Goal: Task Accomplishment & Management: Complete application form

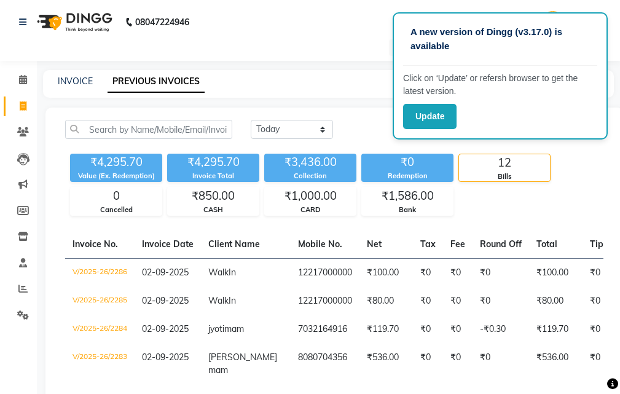
select select "[DATE]"
click at [23, 107] on icon at bounding box center [23, 105] width 7 height 9
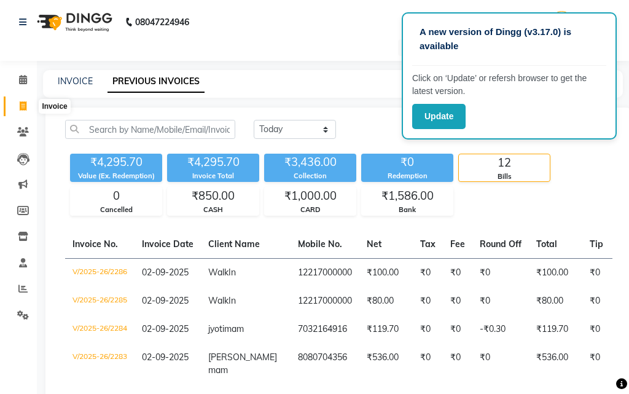
select select "service"
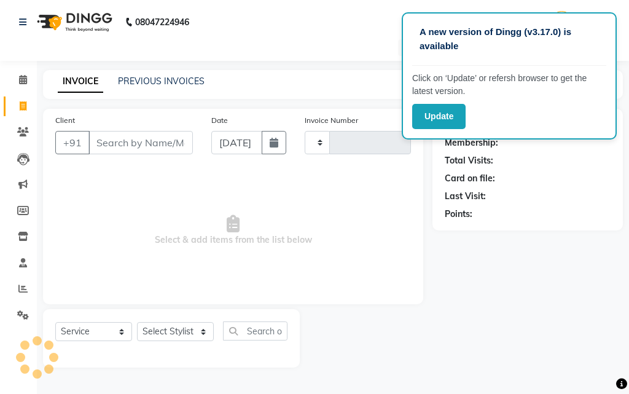
type input "2287"
select select "5215"
click at [116, 139] on input "Client" at bounding box center [140, 142] width 104 height 23
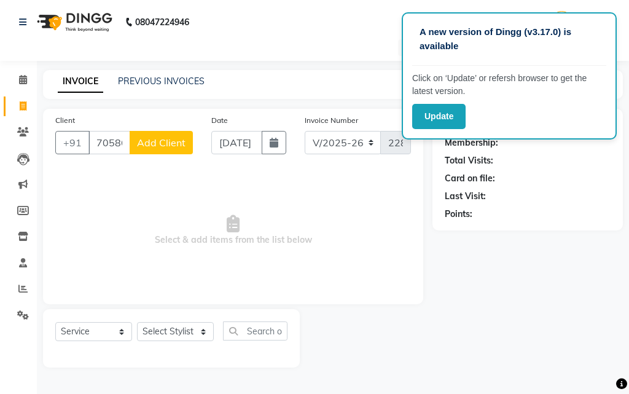
type input "7058627107"
click at [177, 143] on span "Add Client" at bounding box center [161, 142] width 49 height 12
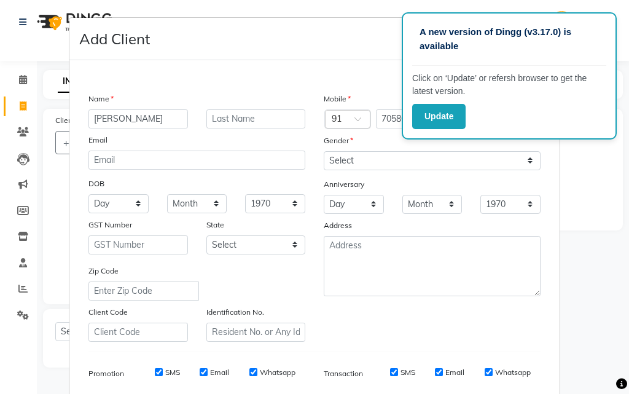
type input "[PERSON_NAME]"
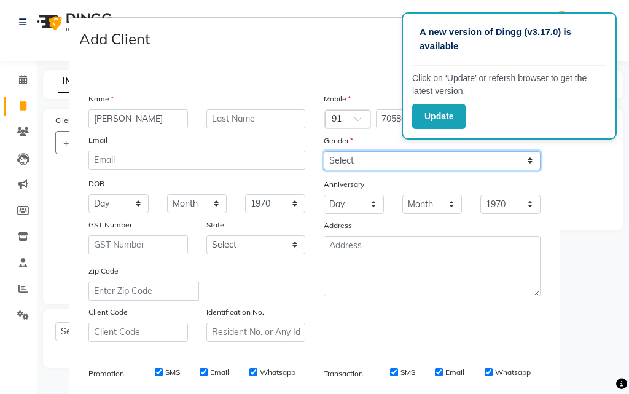
click at [360, 162] on select "Select [DEMOGRAPHIC_DATA] [DEMOGRAPHIC_DATA] Other Prefer Not To Say" at bounding box center [432, 160] width 217 height 19
select select "[DEMOGRAPHIC_DATA]"
click at [324, 151] on select "Select [DEMOGRAPHIC_DATA] [DEMOGRAPHIC_DATA] Other Prefer Not To Say" at bounding box center [432, 160] width 217 height 19
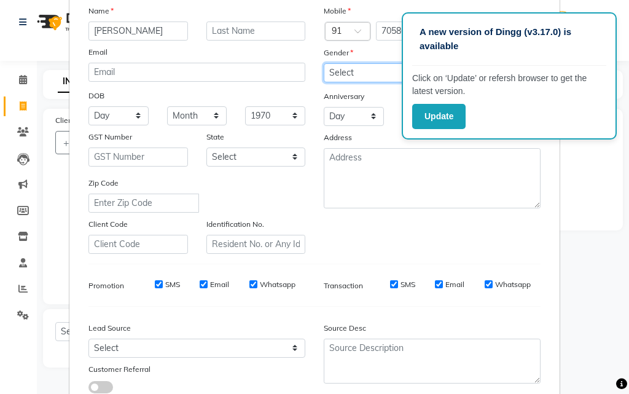
scroll to position [173, 0]
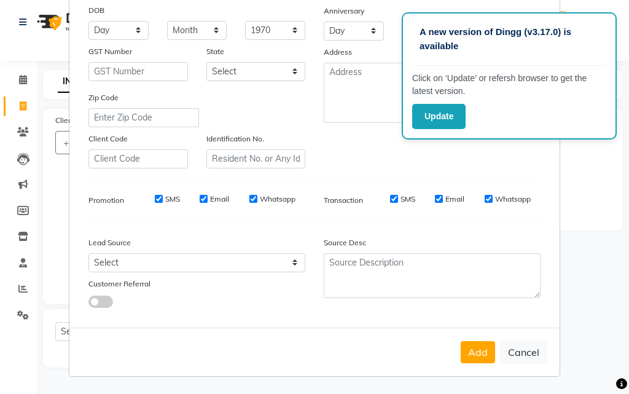
drag, startPoint x: 466, startPoint y: 347, endPoint x: 475, endPoint y: 354, distance: 11.3
click at [466, 348] on button "Add" at bounding box center [478, 352] width 34 height 22
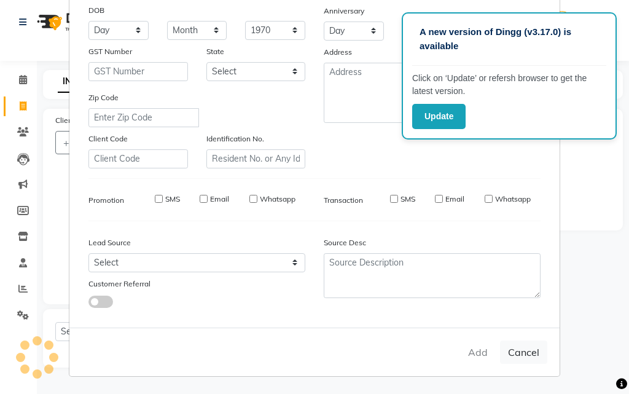
select select
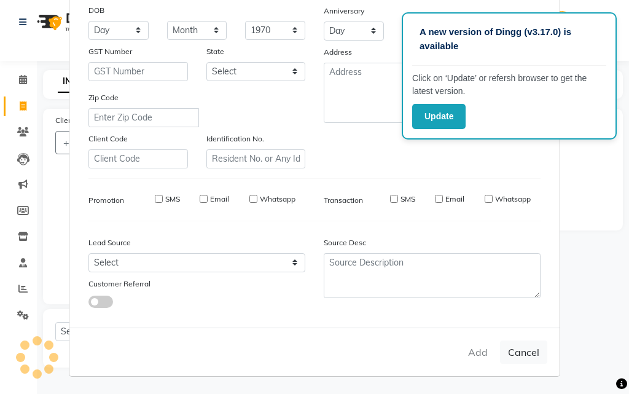
select select
checkbox input "false"
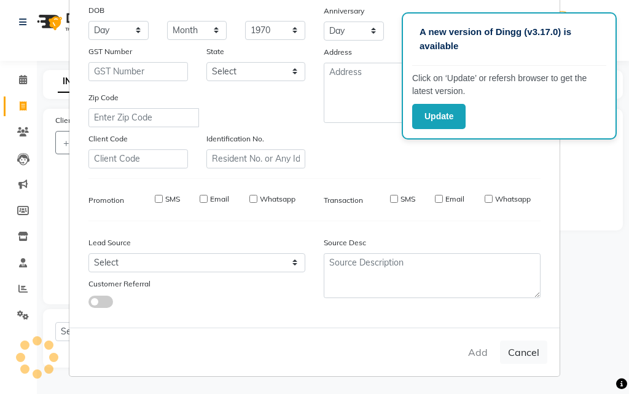
checkbox input "false"
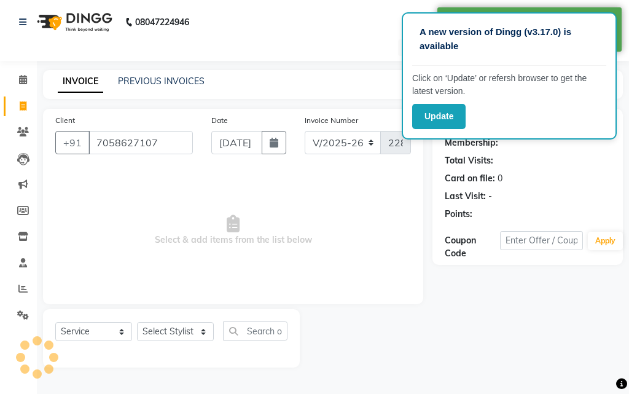
select select "1: Object"
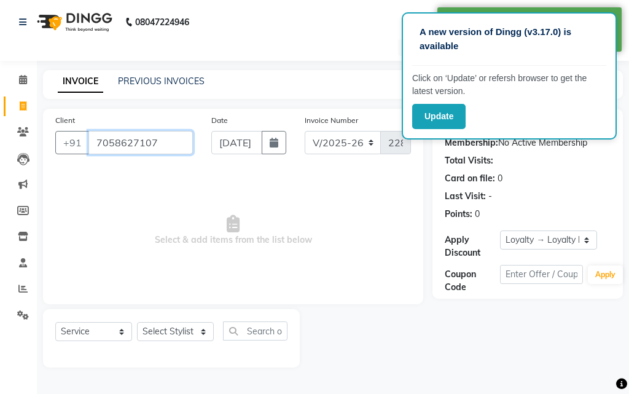
drag, startPoint x: 171, startPoint y: 138, endPoint x: 94, endPoint y: 143, distance: 77.6
click at [94, 143] on input "7058627107" at bounding box center [140, 142] width 104 height 23
click at [441, 122] on button "Update" at bounding box center [438, 116] width 53 height 25
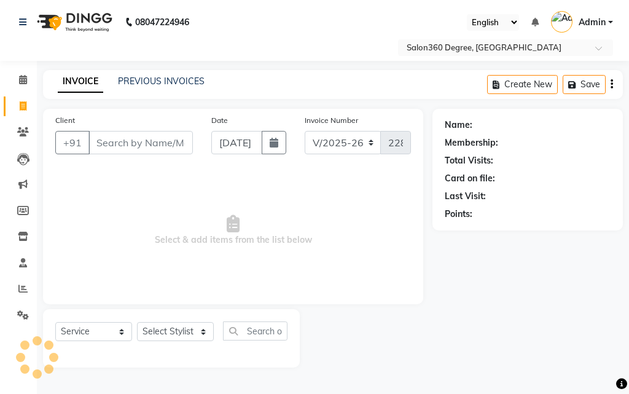
select select "5215"
select select "service"
click at [127, 146] on input "Client" at bounding box center [140, 142] width 104 height 23
type input "7058627107"
select select "1: Object"
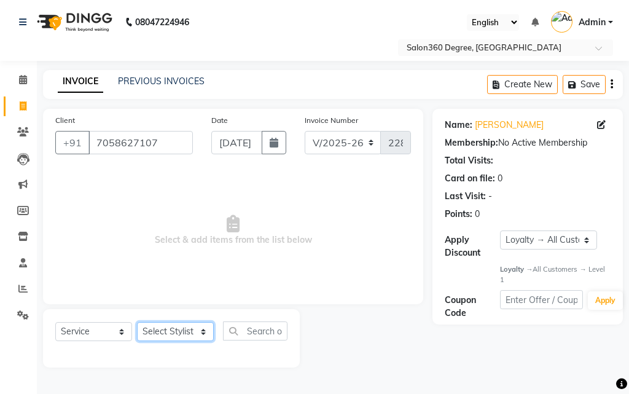
click at [170, 332] on select "Select Stylist [PERSON_NAME] [PERSON_NAME] dwarka [PERSON_NAME] khde [PERSON_NA…" at bounding box center [175, 331] width 77 height 19
select select "81024"
click at [137, 322] on select "Select Stylist [PERSON_NAME] [PERSON_NAME] dwarka [PERSON_NAME] khde [PERSON_NA…" at bounding box center [175, 331] width 77 height 19
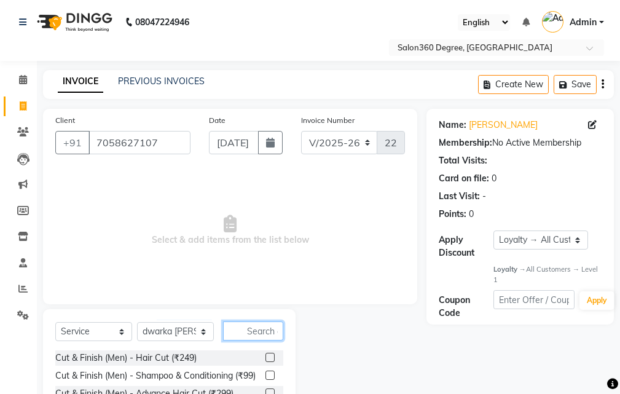
drag, startPoint x: 240, startPoint y: 329, endPoint x: 395, endPoint y: 356, distance: 157.7
click at [242, 328] on input "text" at bounding box center [253, 330] width 60 height 19
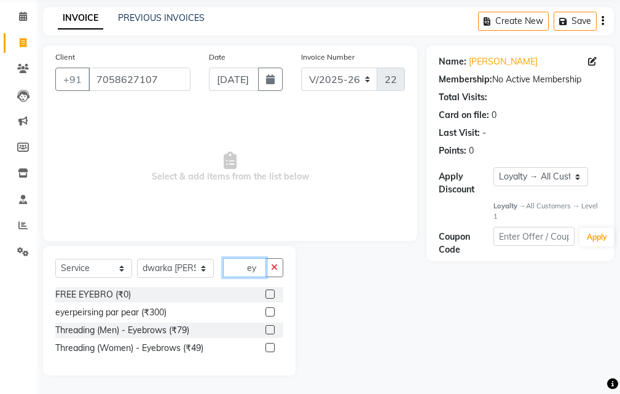
scroll to position [63, 0]
type input "eye"
click at [268, 295] on label at bounding box center [269, 293] width 9 height 9
click at [268, 295] on input "checkbox" at bounding box center [269, 294] width 8 height 8
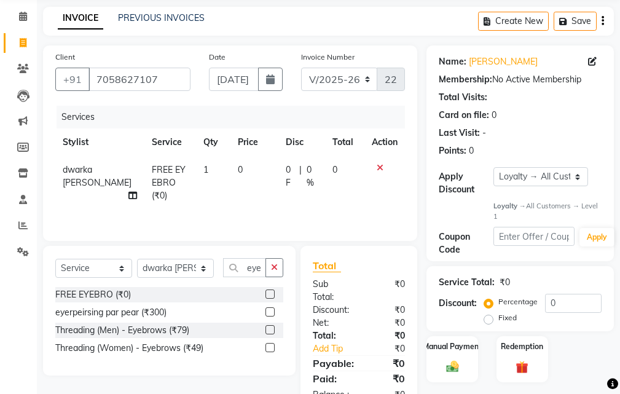
click at [270, 296] on label at bounding box center [269, 293] width 9 height 9
click at [270, 296] on input "checkbox" at bounding box center [269, 294] width 8 height 8
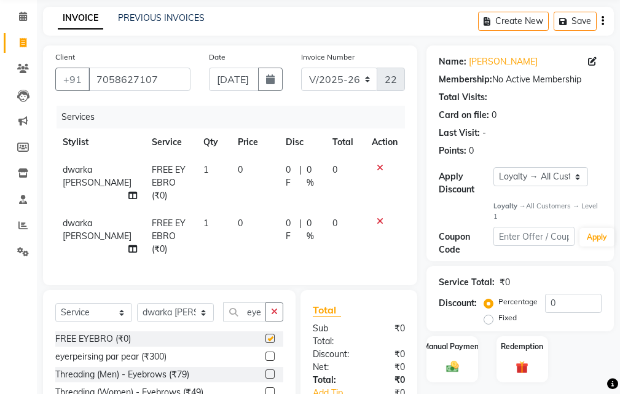
checkbox input "false"
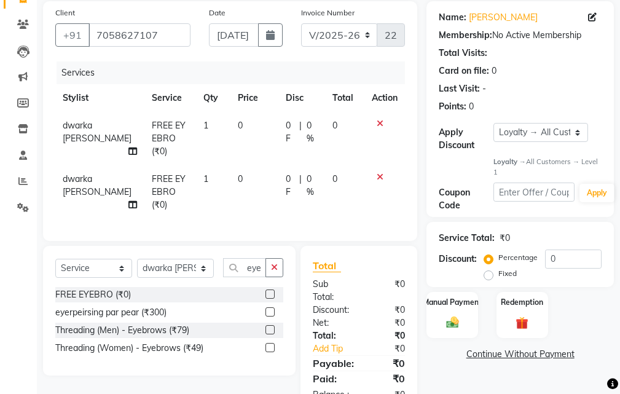
scroll to position [142, 0]
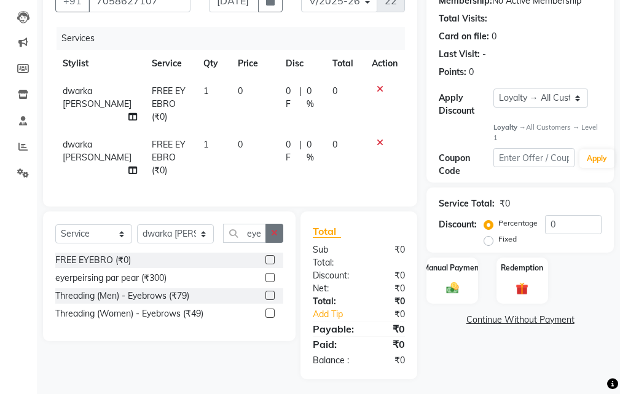
click at [275, 228] on icon "button" at bounding box center [274, 232] width 7 height 9
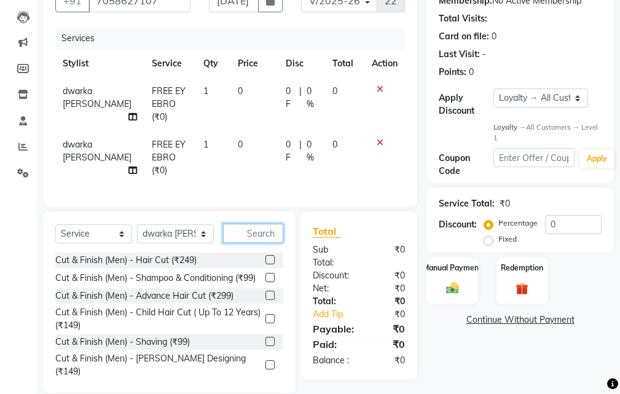
click at [251, 224] on input "text" at bounding box center [253, 233] width 60 height 19
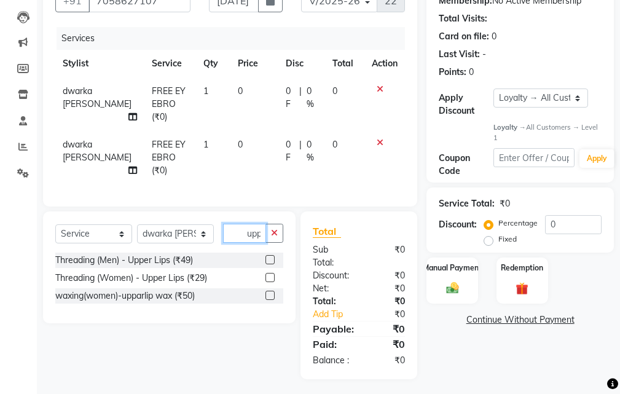
scroll to position [0, 1]
type input "upp"
drag, startPoint x: 267, startPoint y: 260, endPoint x: 275, endPoint y: 267, distance: 10.1
click at [268, 273] on label at bounding box center [269, 277] width 9 height 9
click at [268, 274] on input "checkbox" at bounding box center [269, 278] width 8 height 8
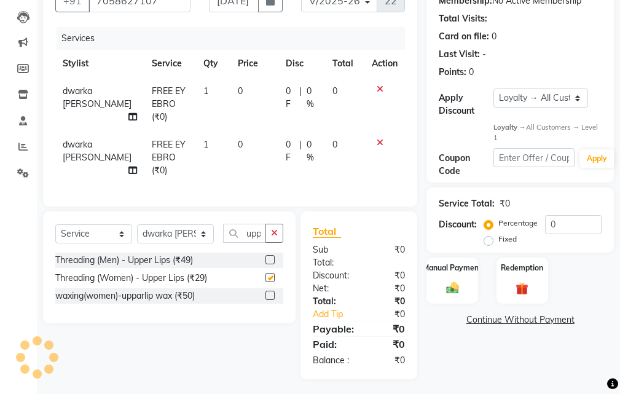
scroll to position [0, 0]
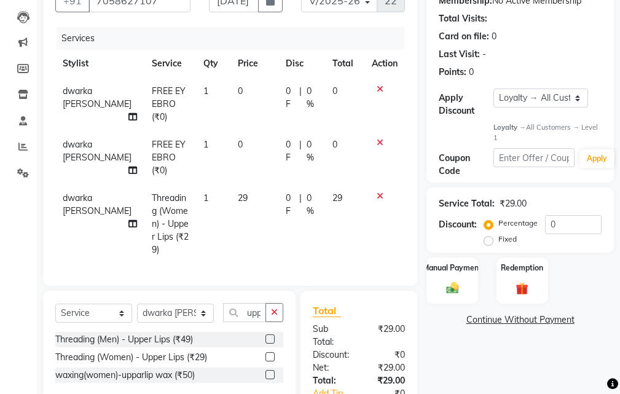
checkbox input "false"
click at [378, 138] on icon at bounding box center [379, 142] width 7 height 9
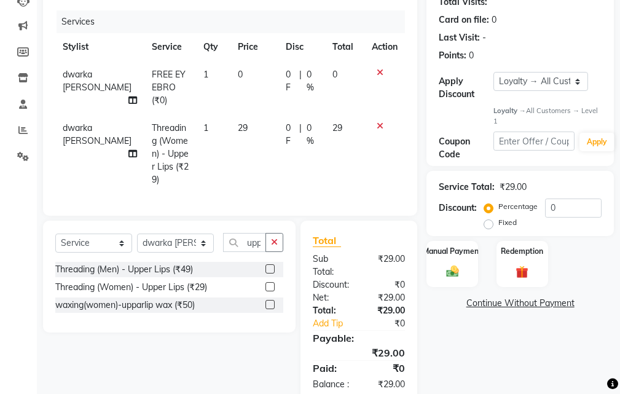
scroll to position [168, 0]
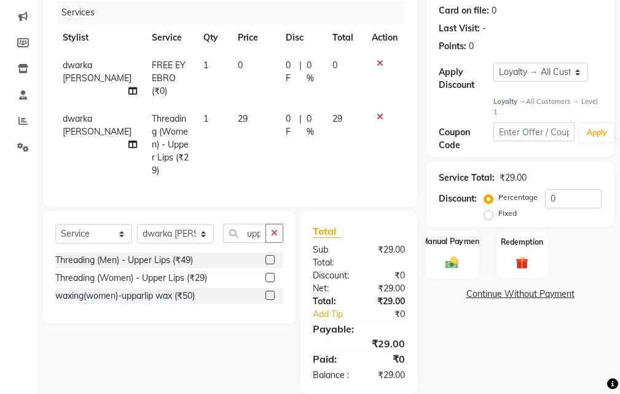
click at [456, 265] on img at bounding box center [452, 262] width 21 height 15
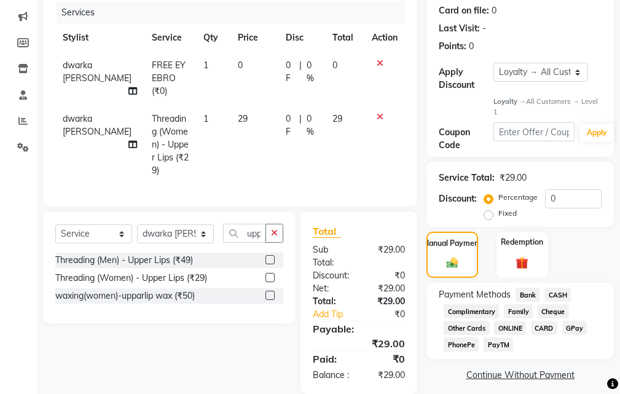
drag, startPoint x: 528, startPoint y: 294, endPoint x: 569, endPoint y: 330, distance: 54.8
click at [528, 294] on span "Bank" at bounding box center [527, 294] width 24 height 14
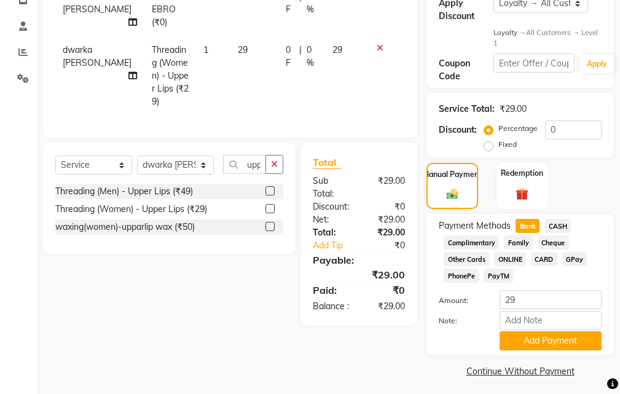
scroll to position [241, 0]
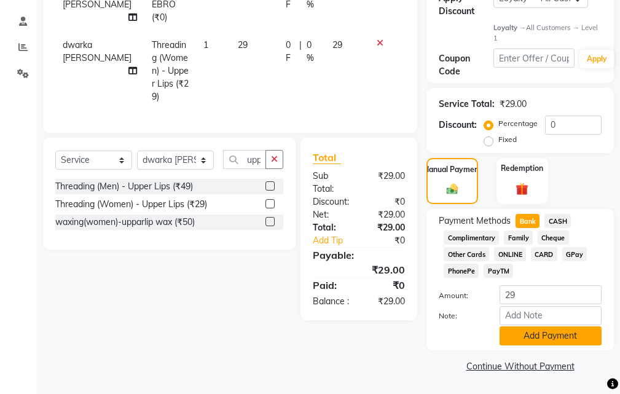
click at [546, 335] on button "Add Payment" at bounding box center [550, 335] width 102 height 19
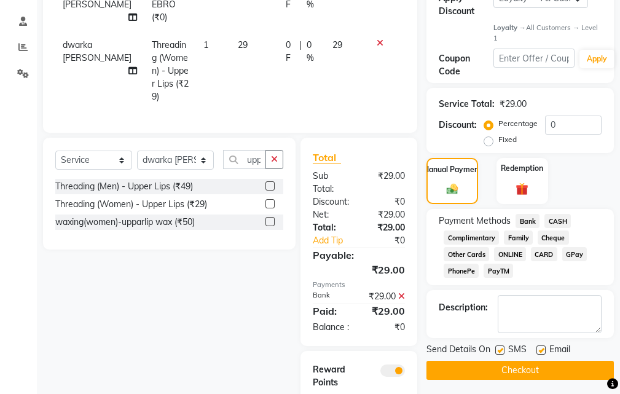
click at [516, 369] on button "Checkout" at bounding box center [519, 369] width 187 height 19
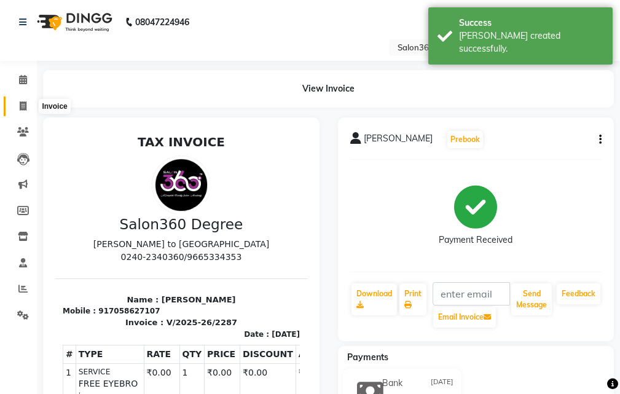
click at [22, 106] on icon at bounding box center [23, 105] width 7 height 9
select select "service"
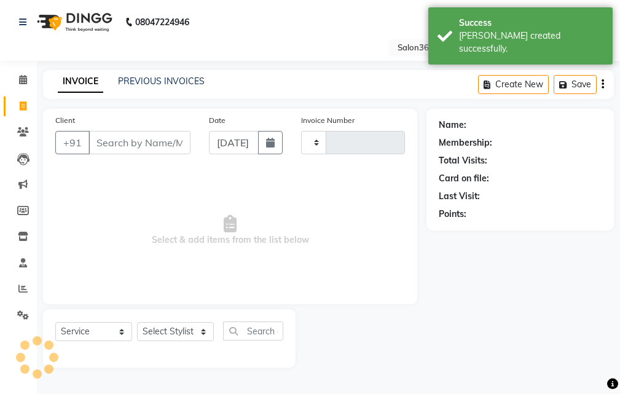
type input "2288"
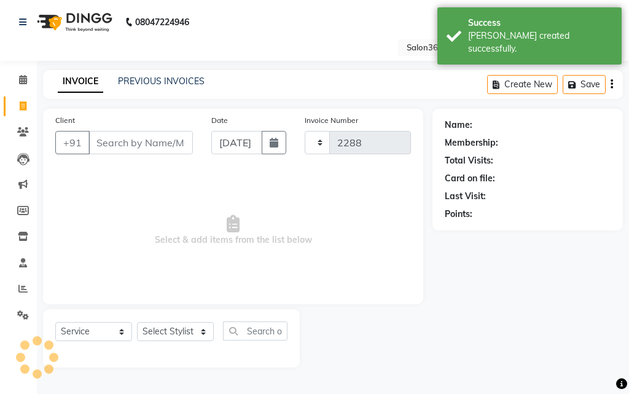
select select "5215"
click at [106, 141] on input "Client" at bounding box center [140, 142] width 104 height 23
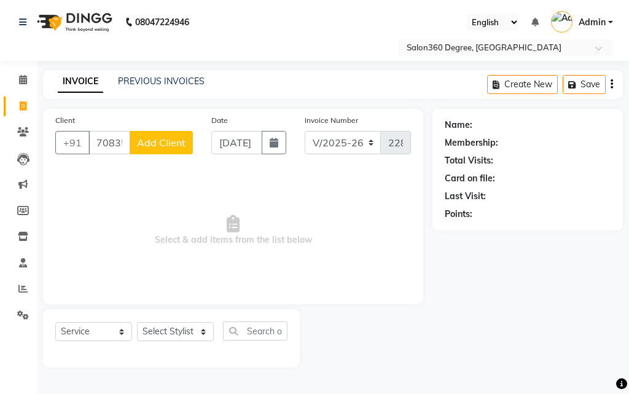
type input "7083532733"
click at [177, 149] on button "Add Client" at bounding box center [161, 142] width 63 height 23
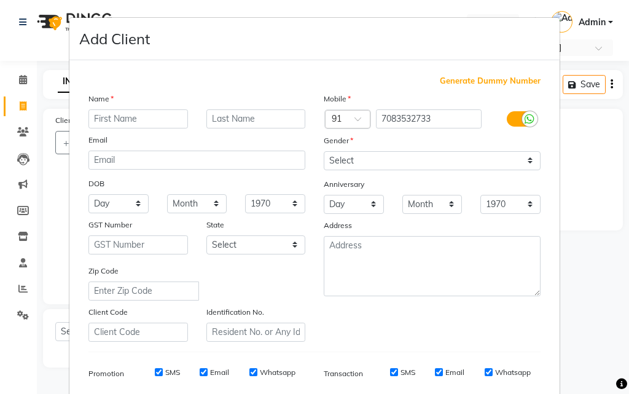
click at [119, 119] on input "text" at bounding box center [137, 118] width 99 height 19
type input "pooja [PERSON_NAME]"
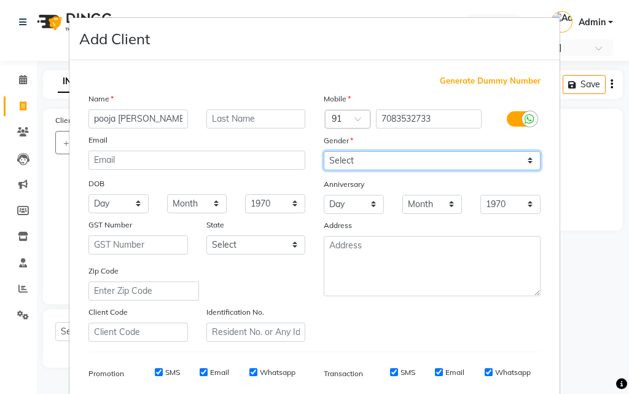
click at [388, 162] on select "Select [DEMOGRAPHIC_DATA] [DEMOGRAPHIC_DATA] Other Prefer Not To Say" at bounding box center [432, 160] width 217 height 19
select select "[DEMOGRAPHIC_DATA]"
click at [324, 151] on select "Select [DEMOGRAPHIC_DATA] [DEMOGRAPHIC_DATA] Other Prefer Not To Say" at bounding box center [432, 160] width 217 height 19
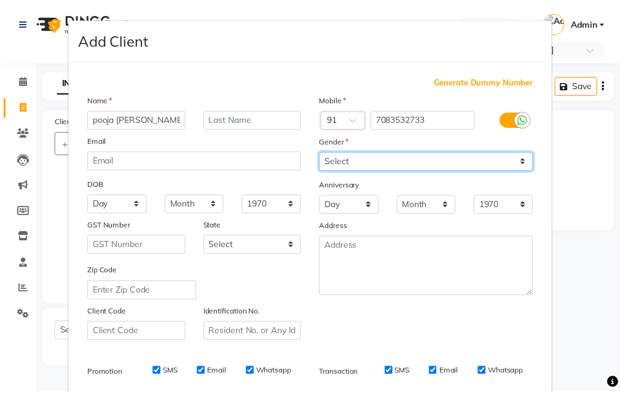
scroll to position [173, 0]
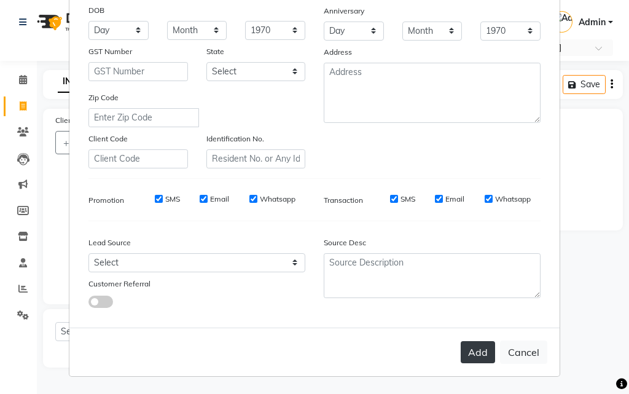
click at [483, 345] on button "Add" at bounding box center [478, 352] width 34 height 22
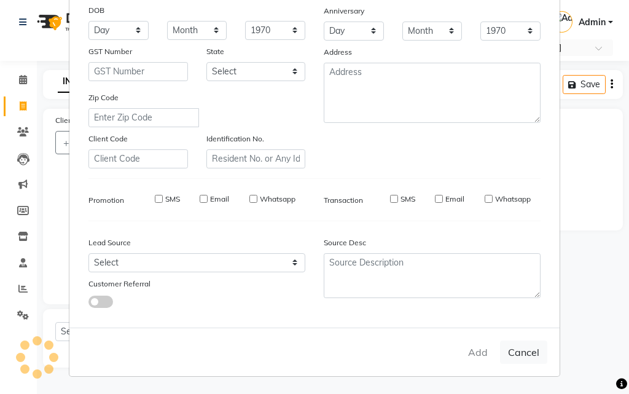
select select
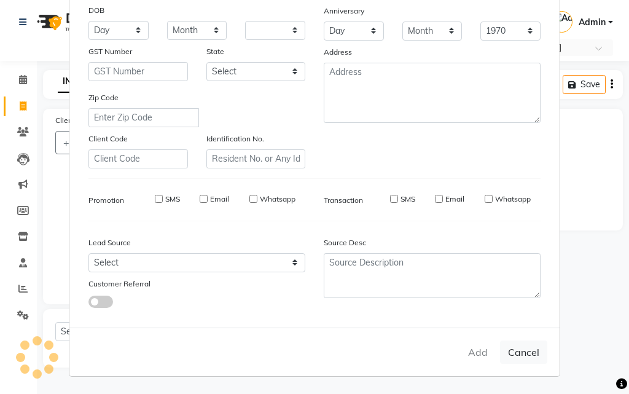
select select
checkbox input "false"
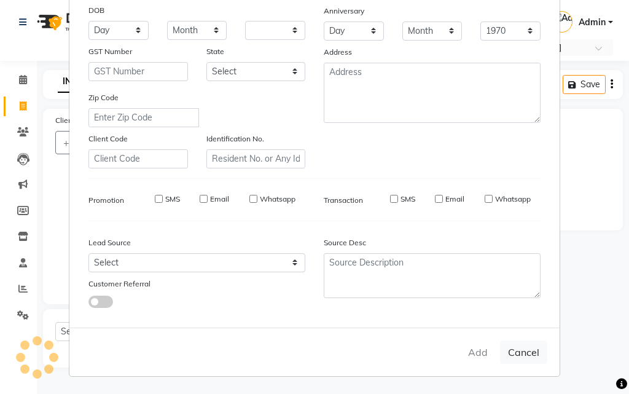
checkbox input "false"
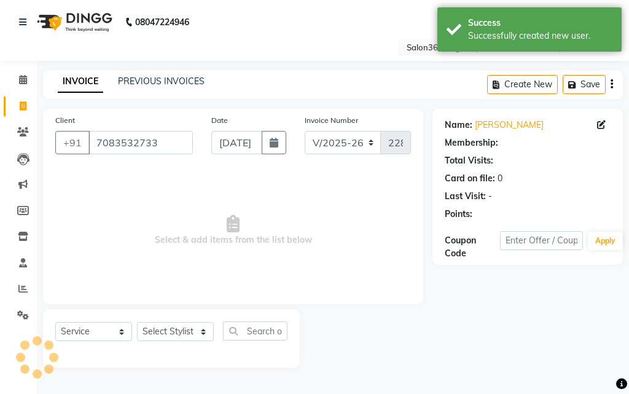
select select "1: Object"
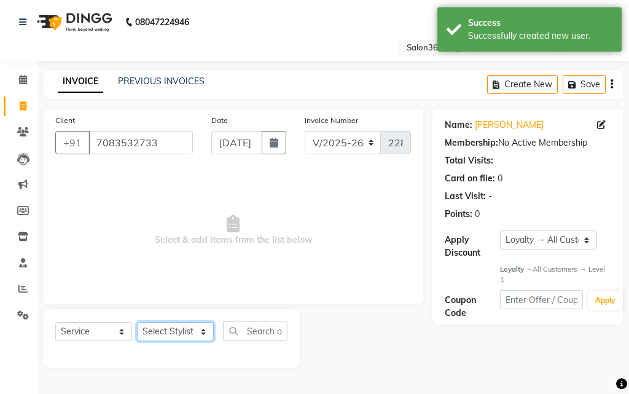
click at [154, 332] on select "Select Stylist [PERSON_NAME] [PERSON_NAME] dwarka [PERSON_NAME] khde [PERSON_NA…" at bounding box center [175, 331] width 77 height 19
select select "81024"
click at [137, 322] on select "Select Stylist [PERSON_NAME] [PERSON_NAME] dwarka [PERSON_NAME] khde [PERSON_NA…" at bounding box center [175, 331] width 77 height 19
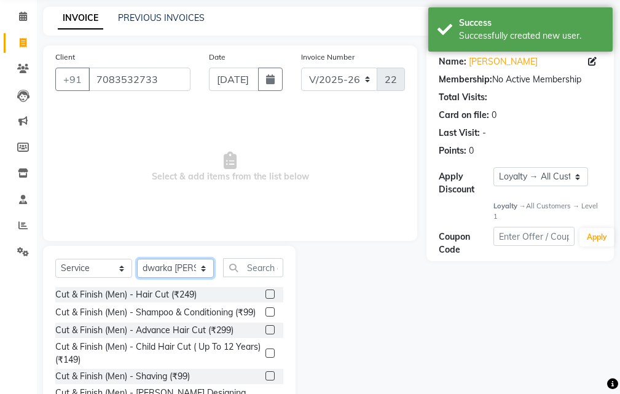
scroll to position [115, 0]
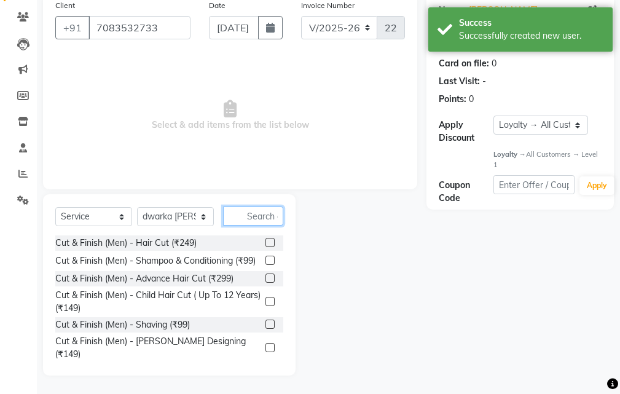
drag, startPoint x: 250, startPoint y: 216, endPoint x: 338, endPoint y: 255, distance: 96.8
click at [251, 216] on input "text" at bounding box center [253, 215] width 60 height 19
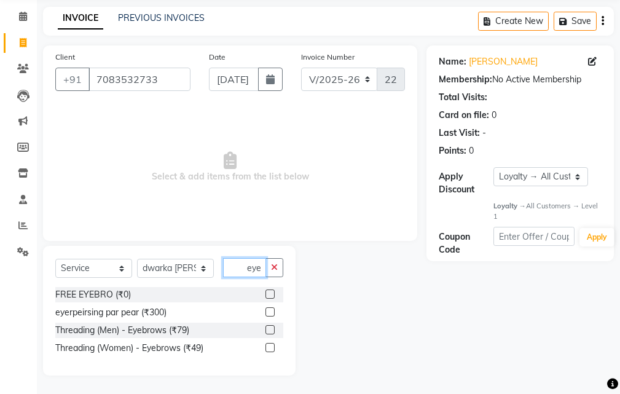
type input "eye"
drag, startPoint x: 270, startPoint y: 293, endPoint x: 295, endPoint y: 313, distance: 32.3
click at [270, 294] on label at bounding box center [269, 293] width 9 height 9
click at [270, 294] on input "checkbox" at bounding box center [269, 294] width 8 height 8
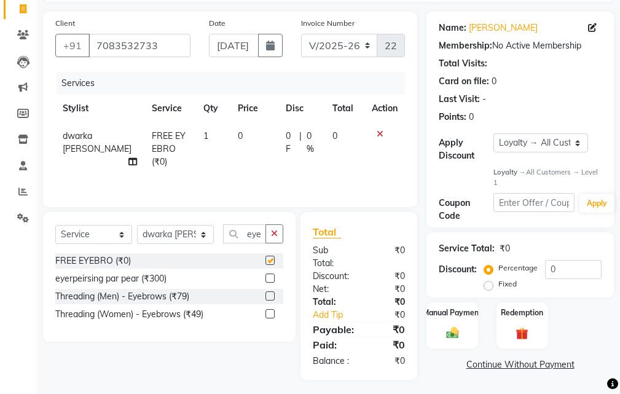
checkbox input "false"
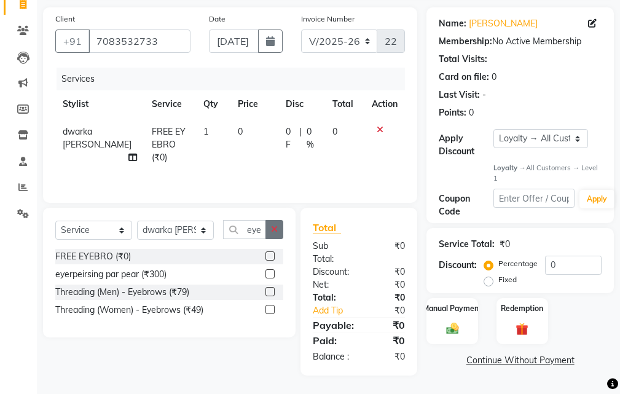
click at [275, 220] on button "button" at bounding box center [274, 229] width 18 height 19
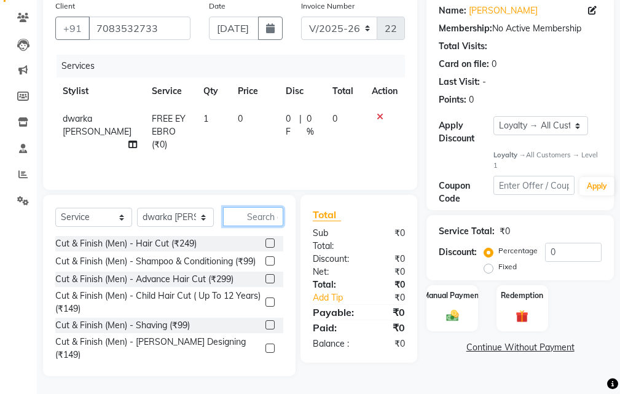
click at [259, 219] on input "text" at bounding box center [253, 216] width 60 height 19
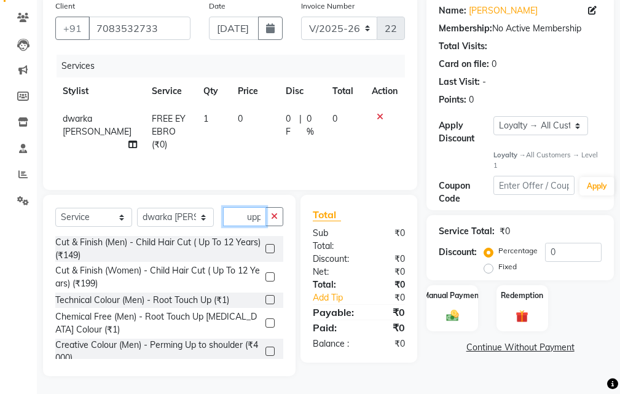
scroll to position [0, 1]
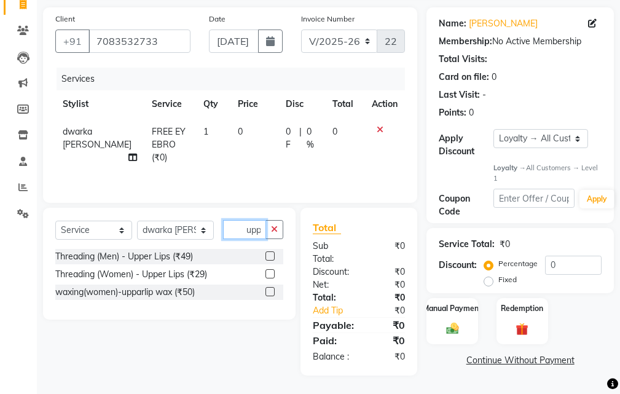
type input "upp"
click at [265, 269] on label at bounding box center [269, 273] width 9 height 9
click at [265, 270] on input "checkbox" at bounding box center [269, 274] width 8 height 8
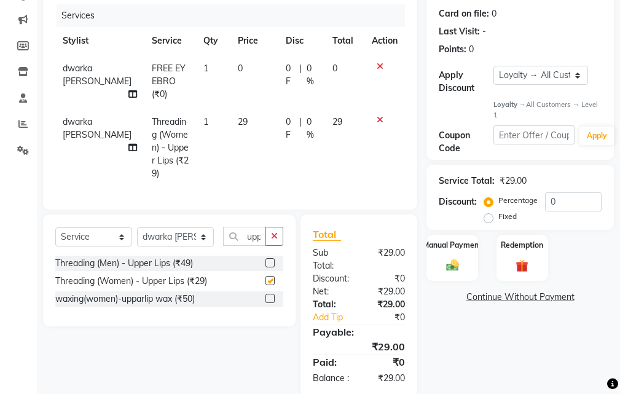
scroll to position [168, 0]
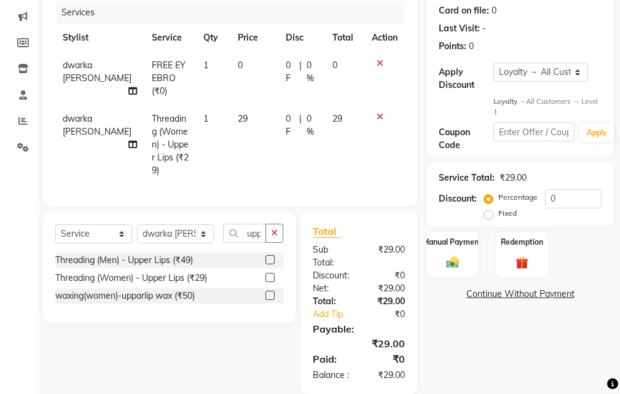
checkbox input "false"
click at [452, 265] on img at bounding box center [452, 262] width 21 height 15
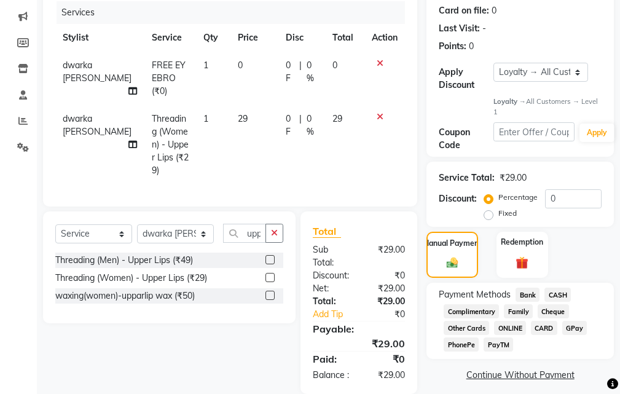
click at [525, 295] on span "Bank" at bounding box center [527, 294] width 24 height 14
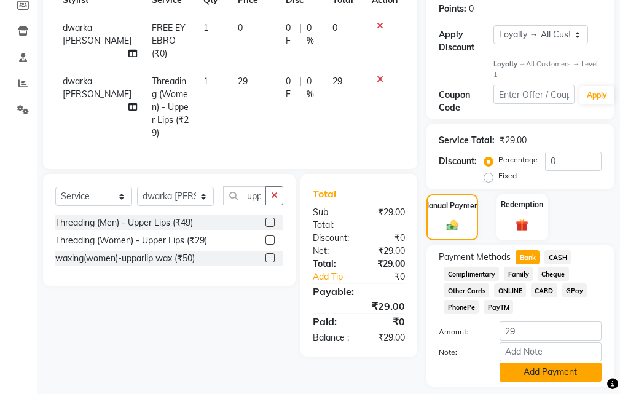
scroll to position [241, 0]
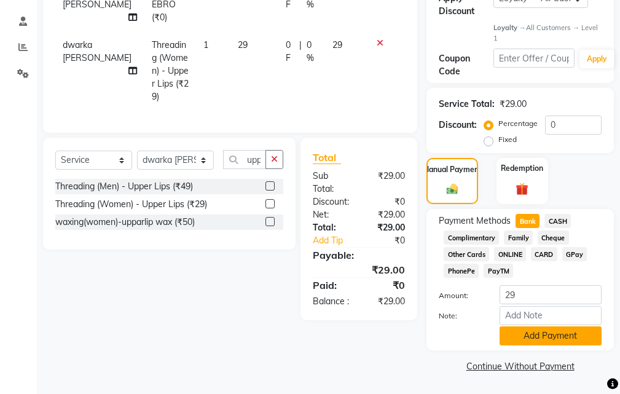
click at [555, 338] on button "Add Payment" at bounding box center [550, 335] width 102 height 19
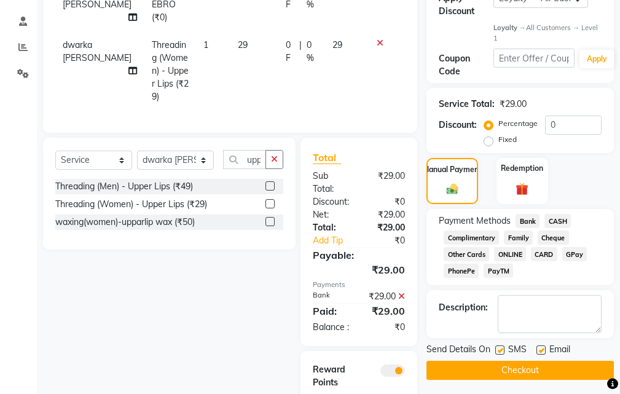
click at [526, 373] on button "Checkout" at bounding box center [519, 369] width 187 height 19
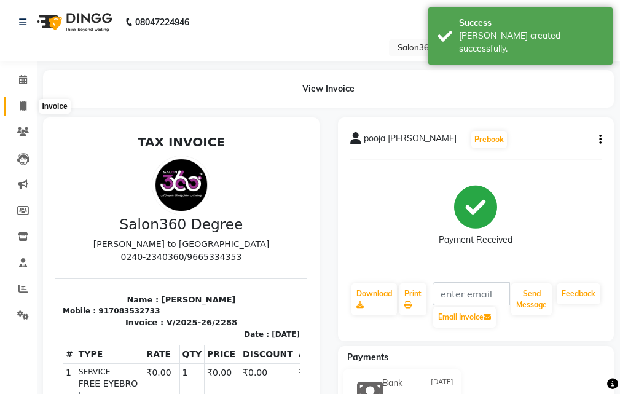
click at [21, 105] on icon at bounding box center [23, 105] width 7 height 9
select select "service"
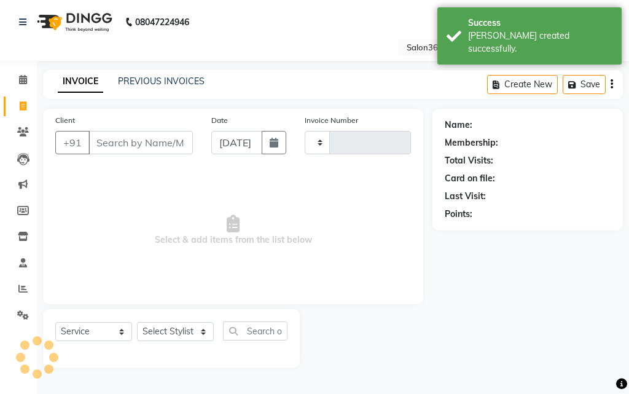
type input "2289"
select select "5215"
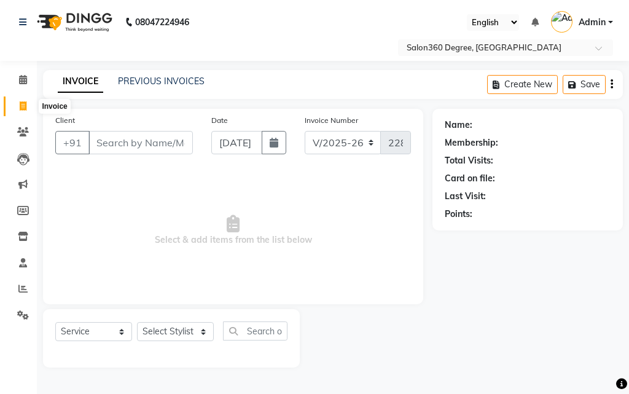
click at [22, 108] on icon at bounding box center [23, 105] width 7 height 9
select select "service"
type input "2289"
select select "5215"
